Goal: Task Accomplishment & Management: Use online tool/utility

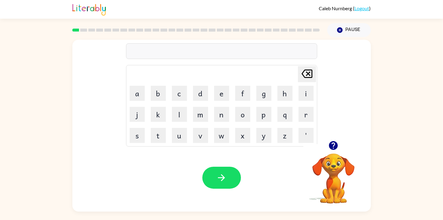
click at [331, 149] on icon "button" at bounding box center [333, 145] width 9 height 9
click at [217, 57] on div at bounding box center [221, 51] width 191 height 16
click at [239, 58] on div at bounding box center [221, 51] width 191 height 16
click at [241, 50] on div at bounding box center [221, 51] width 191 height 16
click at [254, 53] on div at bounding box center [221, 51] width 191 height 16
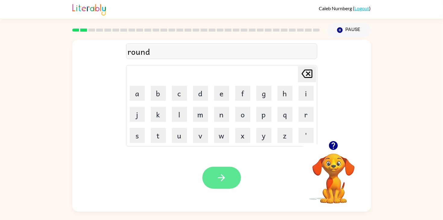
click at [220, 184] on button "button" at bounding box center [221, 178] width 39 height 22
click at [214, 182] on div at bounding box center [221, 178] width 39 height 22
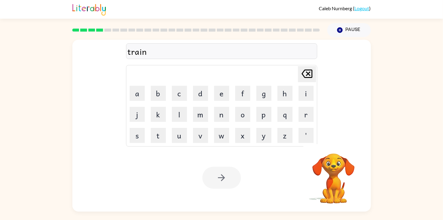
click at [220, 182] on div at bounding box center [221, 178] width 39 height 22
click at [222, 180] on div at bounding box center [221, 178] width 39 height 22
click at [227, 180] on div at bounding box center [221, 178] width 39 height 22
click at [231, 179] on div at bounding box center [221, 178] width 39 height 22
click at [227, 181] on div at bounding box center [221, 178] width 39 height 22
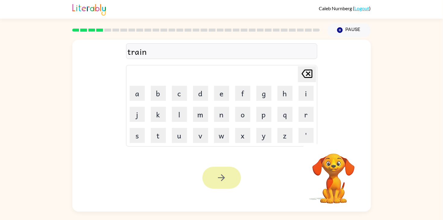
click at [226, 182] on icon "button" at bounding box center [221, 178] width 11 height 11
click at [225, 180] on div at bounding box center [221, 178] width 39 height 22
click at [228, 178] on div at bounding box center [221, 178] width 39 height 22
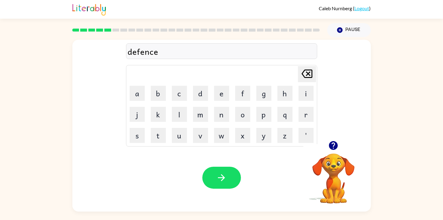
click at [332, 147] on icon "button" at bounding box center [333, 145] width 9 height 9
click at [218, 176] on icon "button" at bounding box center [221, 178] width 11 height 11
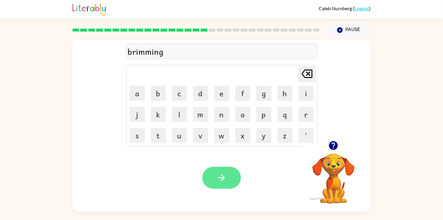
click at [226, 183] on button "button" at bounding box center [221, 178] width 39 height 22
click at [208, 193] on div "Your browser must support playing .mp4 files to use Literably. Please try using…" at bounding box center [221, 178] width 299 height 68
click at [228, 175] on button "button" at bounding box center [221, 178] width 39 height 22
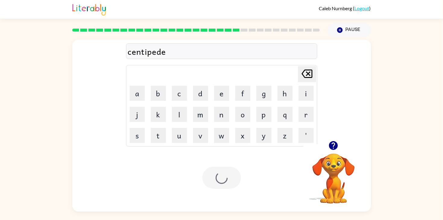
click at [219, 183] on div at bounding box center [221, 178] width 39 height 22
click at [238, 178] on button "button" at bounding box center [221, 178] width 39 height 22
